Goal: Check status: Check status

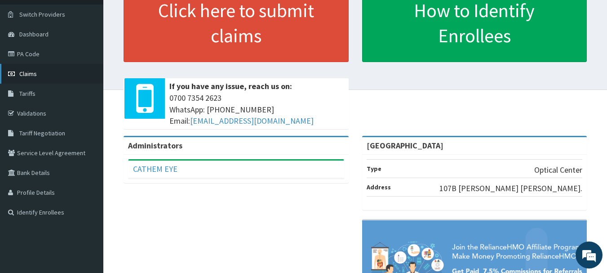
click at [32, 74] on span "Claims" at bounding box center [28, 74] width 18 height 8
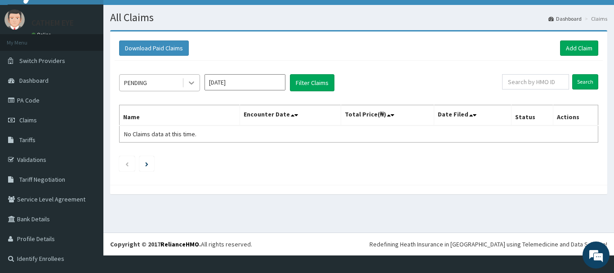
click at [194, 82] on icon at bounding box center [191, 82] width 9 height 9
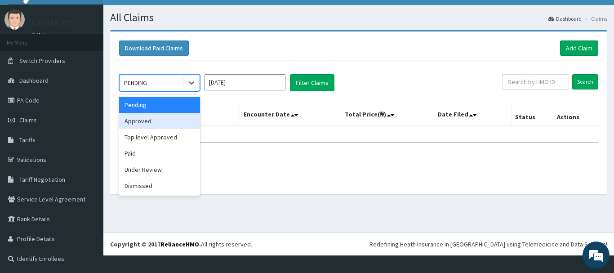
click at [157, 125] on div "Approved" at bounding box center [159, 121] width 81 height 16
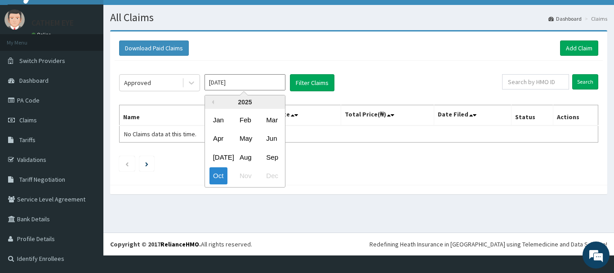
click at [244, 85] on input "[DATE]" at bounding box center [244, 82] width 81 height 16
click at [274, 155] on div "Sep" at bounding box center [271, 157] width 18 height 17
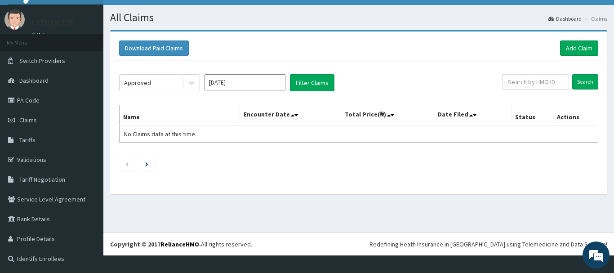
type input "[DATE]"
click at [302, 85] on button "Filter Claims" at bounding box center [312, 82] width 44 height 17
click at [31, 85] on link "Dashboard" at bounding box center [51, 81] width 103 height 20
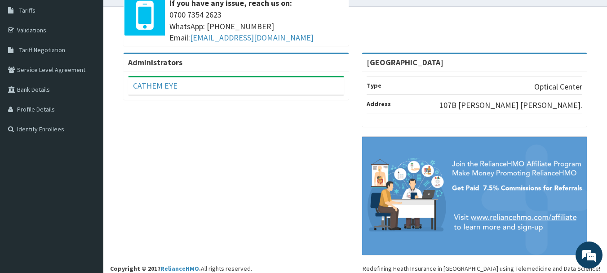
scroll to position [154, 0]
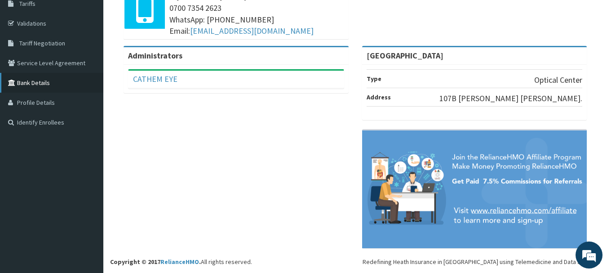
click at [42, 88] on link "Bank Details" at bounding box center [51, 83] width 103 height 20
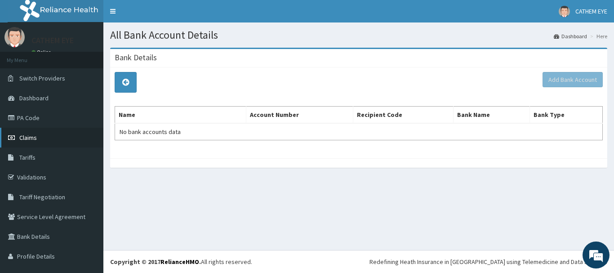
click at [25, 140] on span "Claims" at bounding box center [28, 137] width 18 height 8
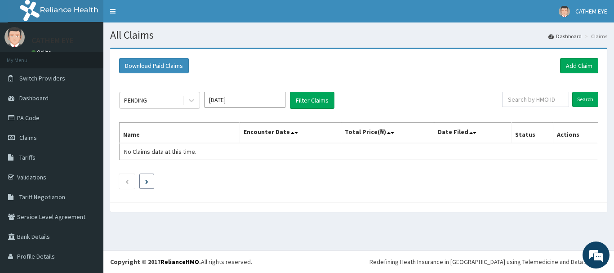
click at [146, 177] on link "Next page" at bounding box center [146, 181] width 3 height 8
click at [42, 258] on link "Profile Details" at bounding box center [51, 256] width 103 height 20
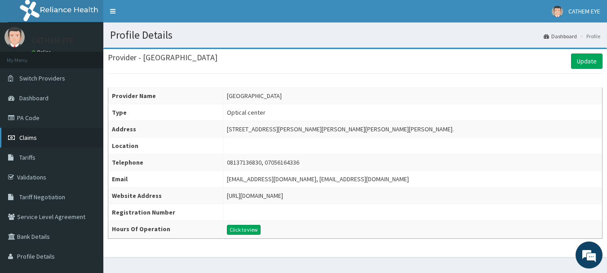
click at [36, 143] on link "Claims" at bounding box center [51, 138] width 103 height 20
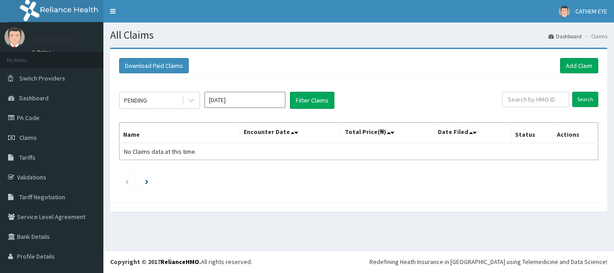
click at [35, 153] on span "Tariffs" at bounding box center [27, 157] width 16 height 8
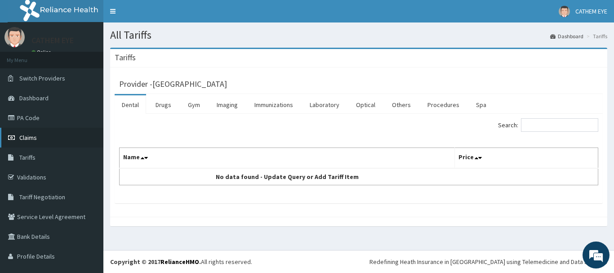
click at [24, 140] on span "Claims" at bounding box center [28, 137] width 18 height 8
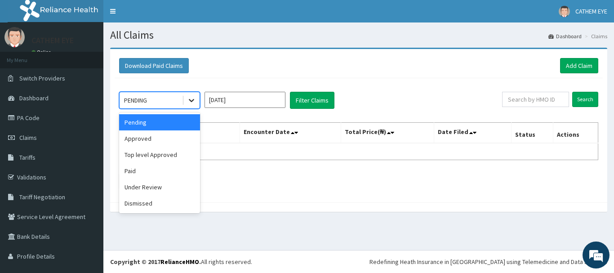
click at [192, 103] on icon at bounding box center [191, 100] width 9 height 9
click at [137, 170] on div "Paid" at bounding box center [159, 171] width 81 height 16
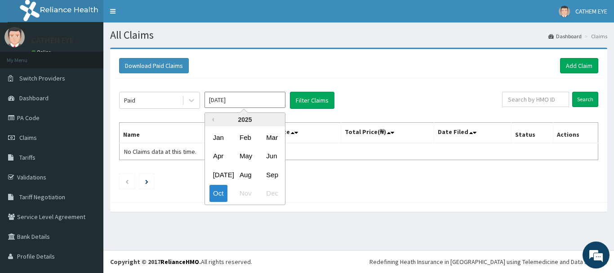
click at [240, 104] on input "[DATE]" at bounding box center [244, 100] width 81 height 16
click at [274, 169] on div "Sep" at bounding box center [271, 174] width 18 height 17
type input "[DATE]"
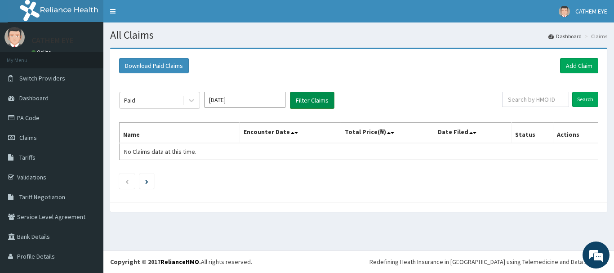
click at [307, 101] on button "Filter Claims" at bounding box center [312, 100] width 44 height 17
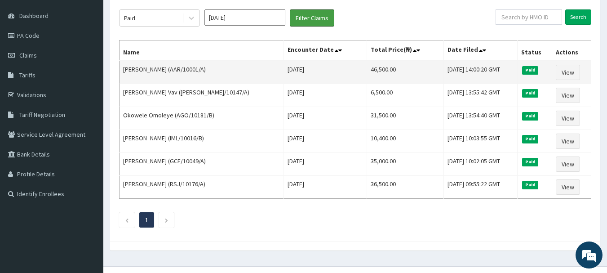
scroll to position [90, 0]
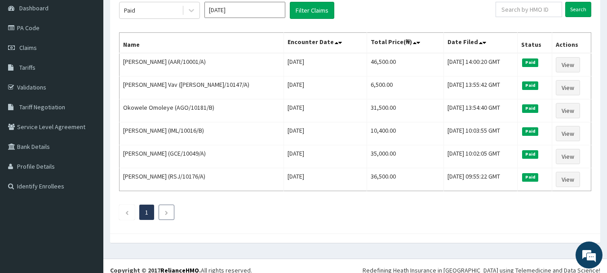
click at [160, 212] on li at bounding box center [167, 211] width 16 height 15
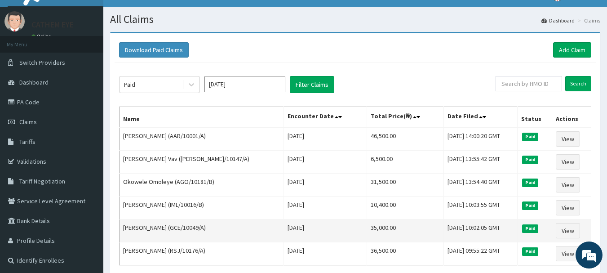
scroll to position [0, 0]
